Goal: Transaction & Acquisition: Purchase product/service

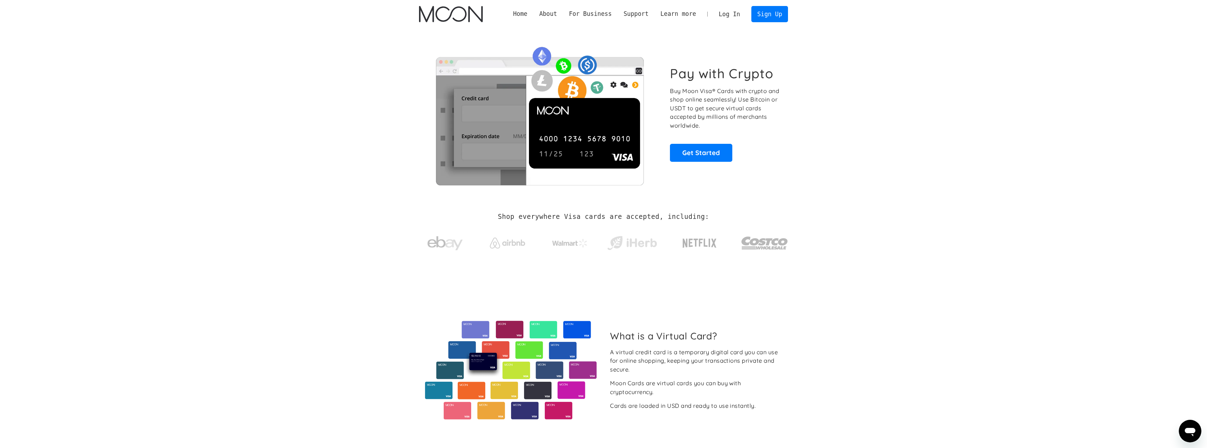
drag, startPoint x: 825, startPoint y: 170, endPoint x: 948, endPoint y: -5, distance: 213.4
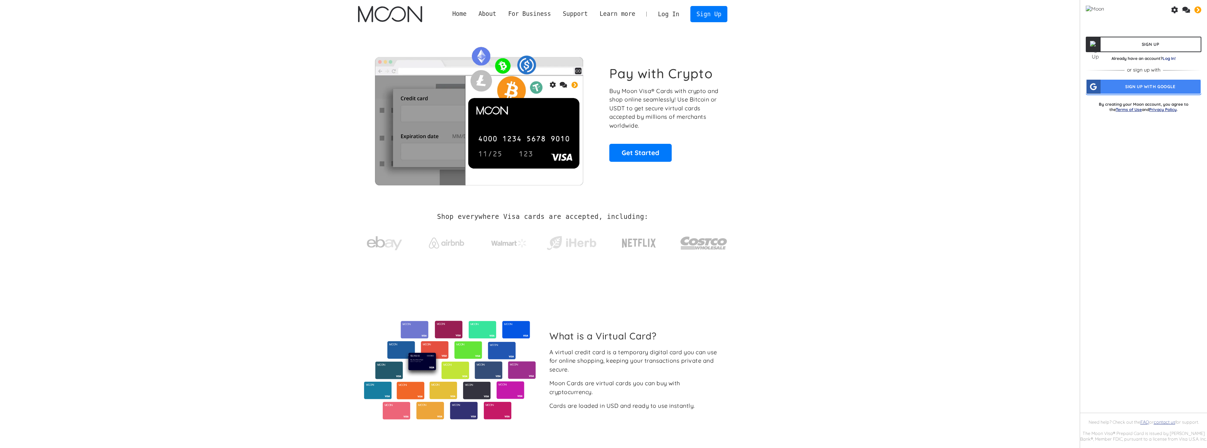
click at [1168, 58] on link "Log In!" at bounding box center [1169, 58] width 13 height 5
click at [1190, 11] on div "sats" at bounding box center [1186, 9] width 31 height 7
click at [1189, 11] on icon at bounding box center [1186, 10] width 8 height 6
click at [1195, 12] on icon at bounding box center [1197, 9] width 7 height 7
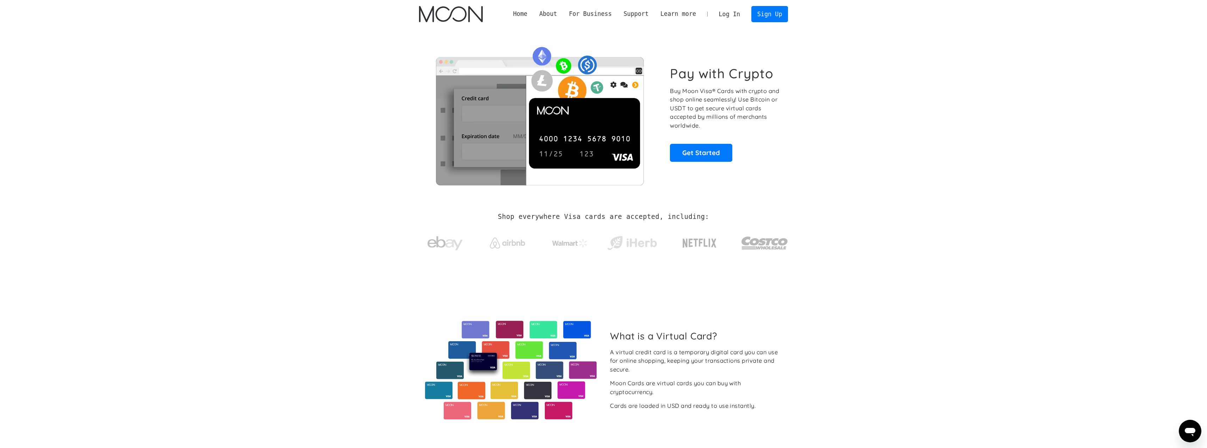
drag, startPoint x: 696, startPoint y: 57, endPoint x: 616, endPoint y: 30, distance: 84.6
click at [708, 37] on link "Virtual Credit Cards (VCCs)" at bounding box center [711, 40] width 115 height 14
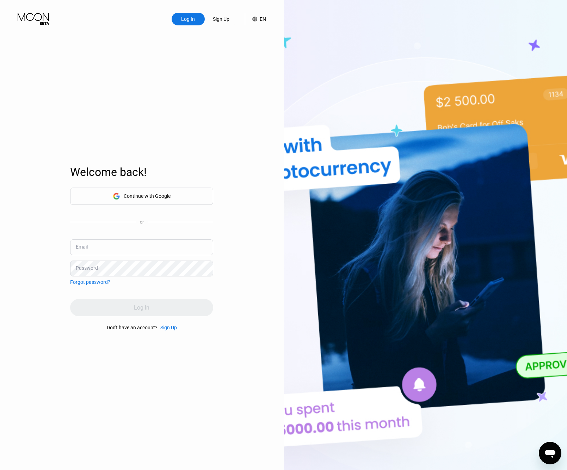
click at [153, 186] on div "Welcome back!" at bounding box center [141, 176] width 143 height 22
click at [148, 194] on div "Continue with Google" at bounding box center [147, 196] width 47 height 6
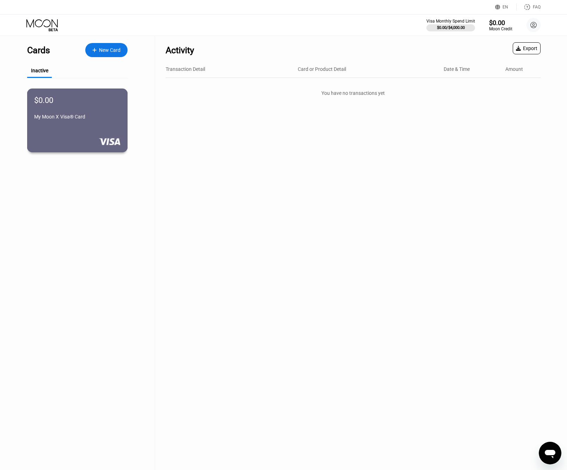
click at [92, 122] on div "My Moon X Visa® Card" at bounding box center [77, 118] width 86 height 8
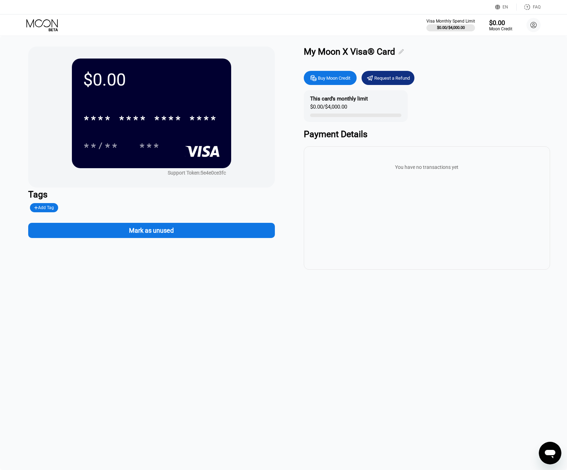
click at [402, 50] on icon at bounding box center [401, 51] width 5 height 5
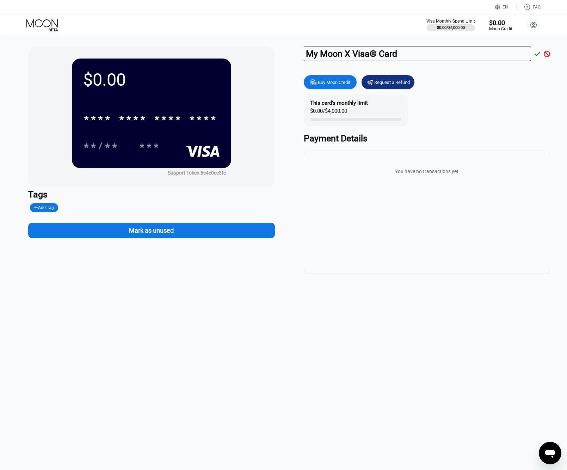
click at [540, 53] on div at bounding box center [545, 54] width 10 height 6
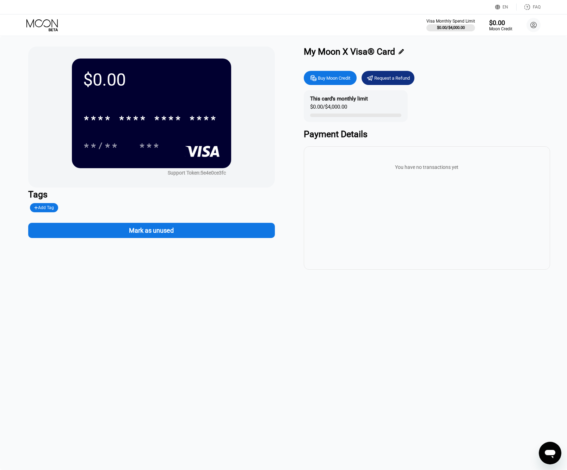
click at [498, 33] on div "Visa Monthly Spend Limit $0.00 / $4,000.00 $0.00 Moon Credit ryan gryszko [EMAI…" at bounding box center [283, 24] width 567 height 21
click at [461, 25] on div at bounding box center [451, 27] width 50 height 7
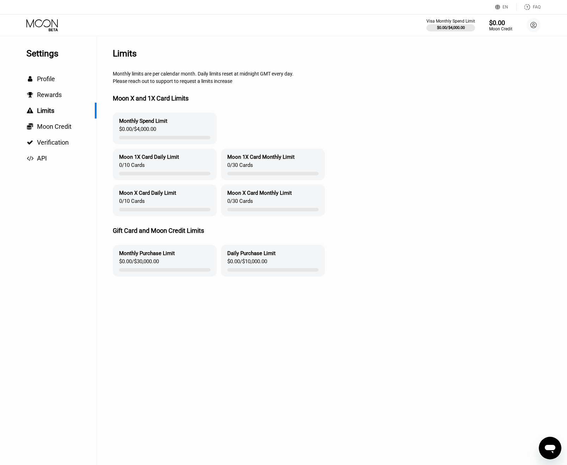
click at [144, 159] on div "Moon 1X Card Daily Limit" at bounding box center [149, 157] width 60 height 6
click at [61, 80] on div " Profile" at bounding box center [48, 78] width 97 height 7
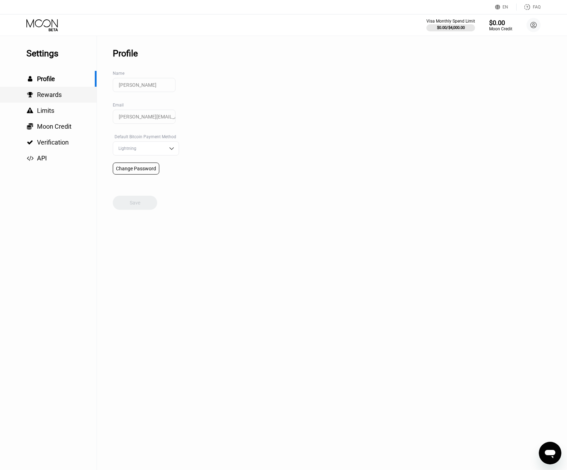
click at [67, 92] on div " Rewards" at bounding box center [48, 94] width 97 height 7
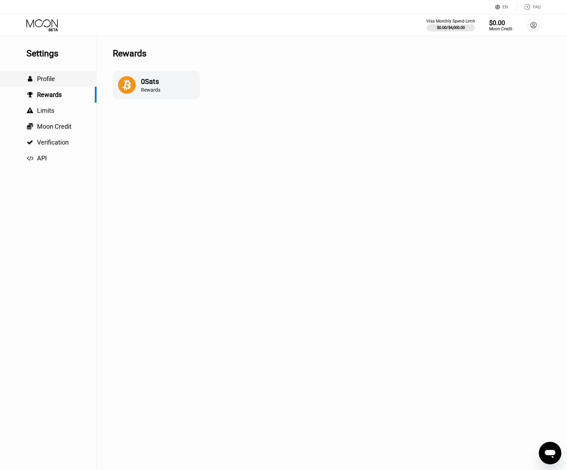
click at [57, 78] on div " Profile" at bounding box center [48, 78] width 97 height 7
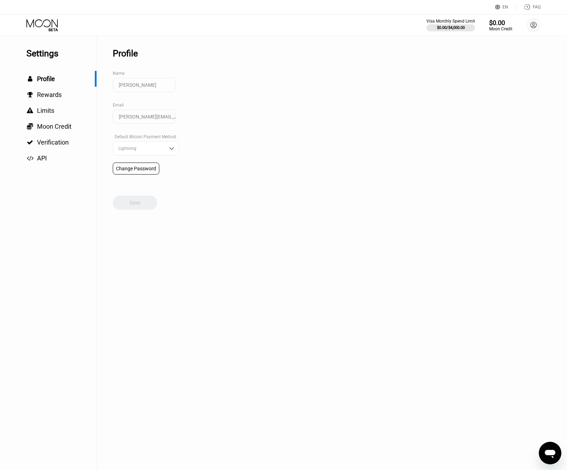
click at [43, 48] on div "Settings  Profile  Rewards  Limits  Moon Credit  Verification  API" at bounding box center [48, 101] width 97 height 130
click at [39, 29] on icon at bounding box center [42, 25] width 33 height 12
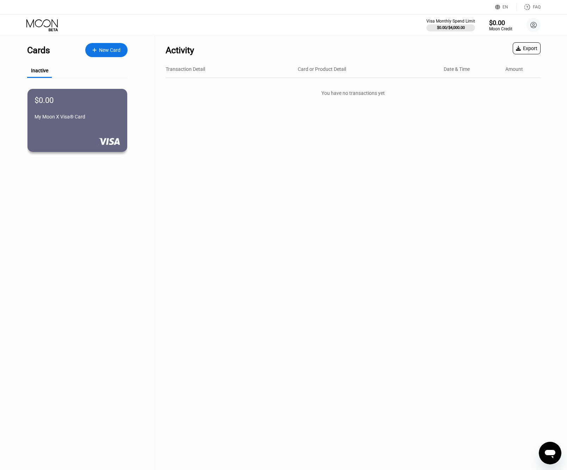
click at [91, 51] on div "New Card" at bounding box center [106, 50] width 42 height 14
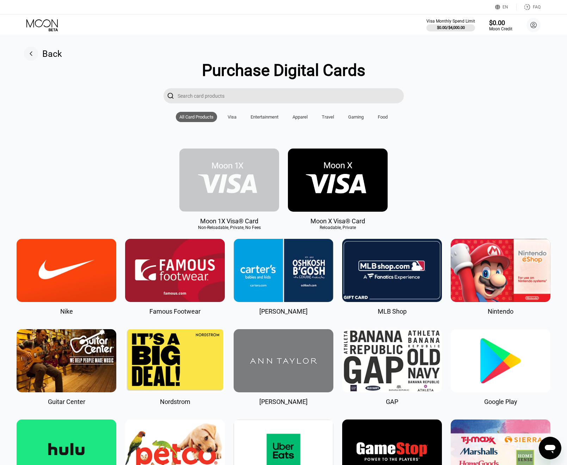
click at [259, 182] on img at bounding box center [229, 179] width 100 height 63
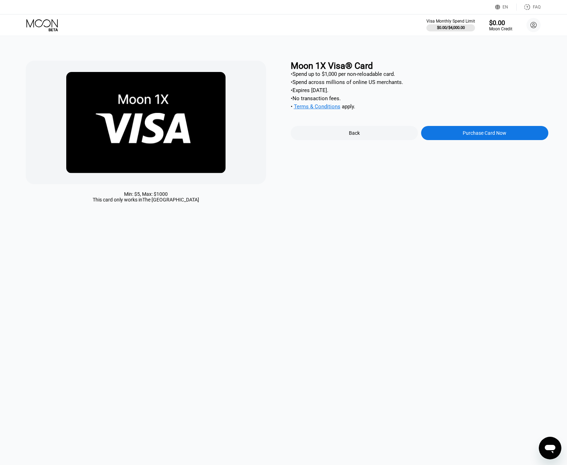
click at [355, 130] on div "Moon 1X Visa® Card • Spend up to $1,000 per non-reloadable card. • Spend across…" at bounding box center [420, 133] width 258 height 145
click at [342, 140] on div "Back" at bounding box center [354, 133] width 127 height 14
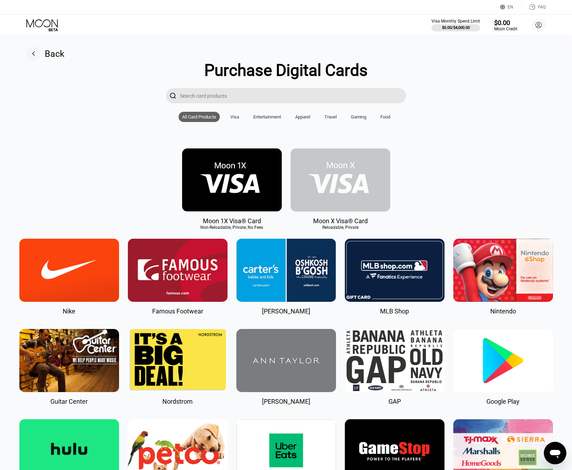
click at [316, 179] on img at bounding box center [341, 179] width 100 height 63
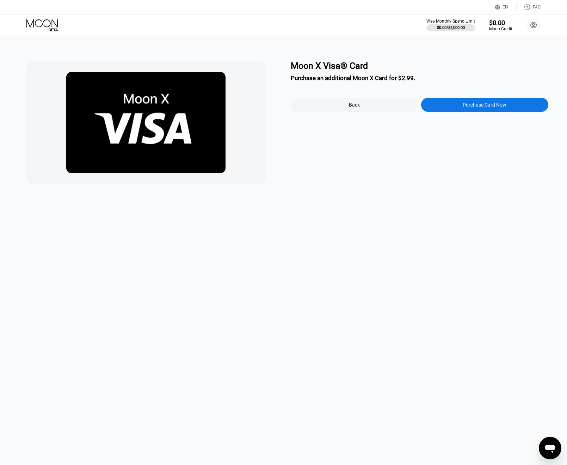
click at [318, 181] on div "Moon X Visa® Card Purchase an additional Moon X Card for $2.99. Back Purchase C…" at bounding box center [420, 122] width 258 height 123
click at [351, 111] on div "Back" at bounding box center [354, 105] width 127 height 14
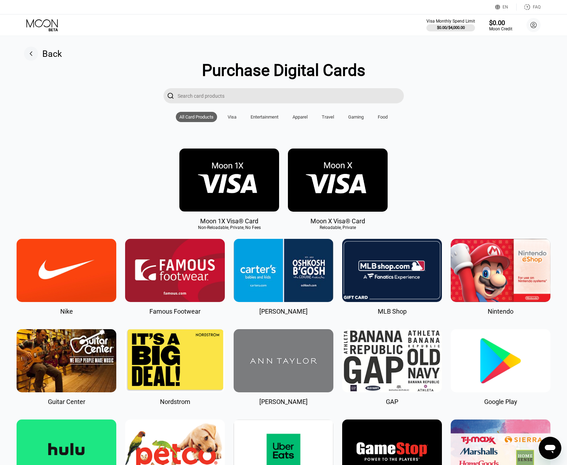
click at [375, 189] on img at bounding box center [338, 179] width 100 height 63
